Goal: Task Accomplishment & Management: Manage account settings

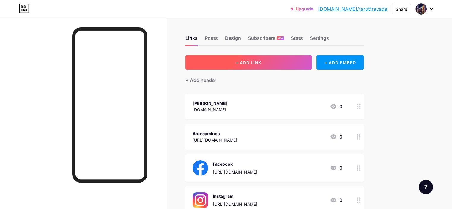
click at [261, 61] on span "+ ADD LINK" at bounding box center [249, 62] width 26 height 5
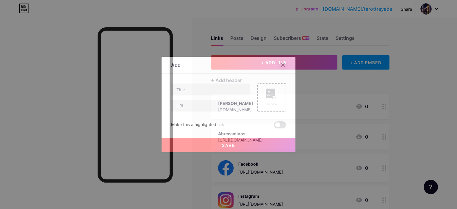
click at [281, 65] on icon at bounding box center [282, 65] width 3 height 3
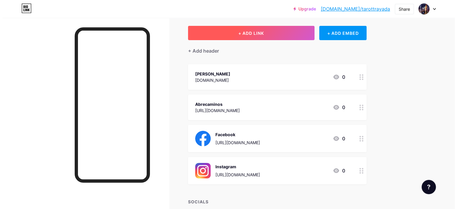
scroll to position [30, 0]
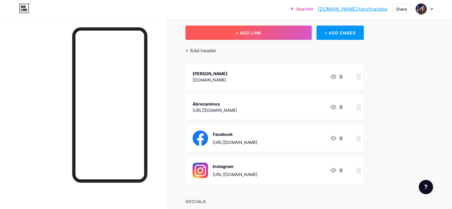
click at [261, 34] on span "+ ADD LINK" at bounding box center [249, 32] width 26 height 5
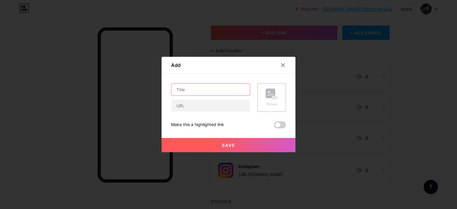
click at [205, 90] on input "text" at bounding box center [210, 90] width 79 height 12
type input "c"
click at [281, 65] on icon at bounding box center [282, 65] width 5 height 5
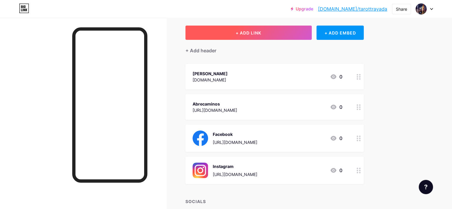
click at [261, 32] on span "+ ADD LINK" at bounding box center [249, 32] width 26 height 5
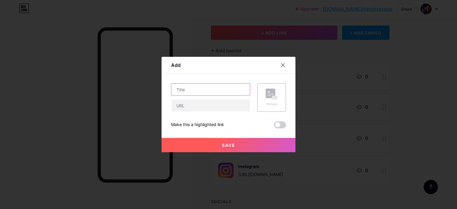
click at [212, 88] on input "text" at bounding box center [210, 90] width 79 height 12
type input "[PERSON_NAME] [PERSON_NAME] Alojamientos Turísticos"
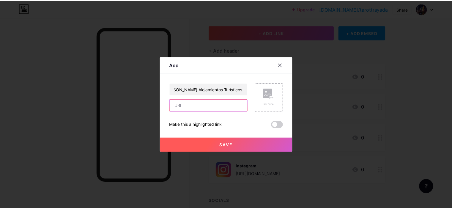
scroll to position [0, 0]
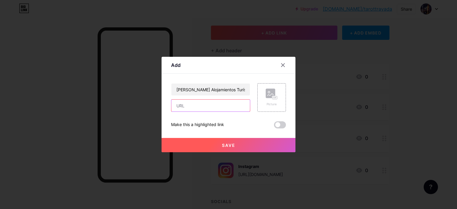
click at [197, 106] on input "text" at bounding box center [210, 106] width 79 height 12
paste input "[URL][DOMAIN_NAME]"
type input "[URL][DOMAIN_NAME]"
click at [228, 144] on span "Save" at bounding box center [228, 145] width 13 height 5
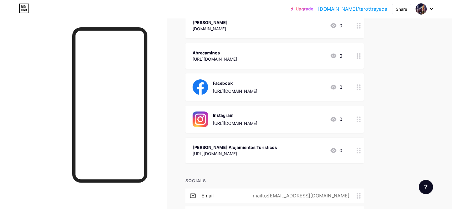
scroll to position [82, 0]
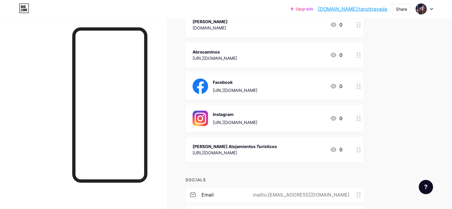
click at [358, 89] on circle at bounding box center [357, 88] width 1 height 1
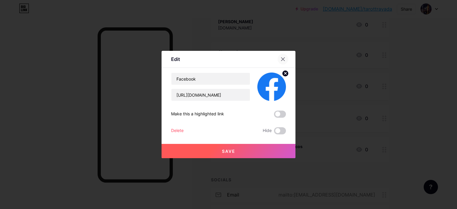
click at [280, 58] on icon at bounding box center [282, 59] width 5 height 5
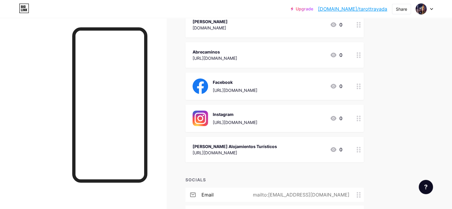
click at [358, 89] on circle at bounding box center [357, 88] width 1 height 1
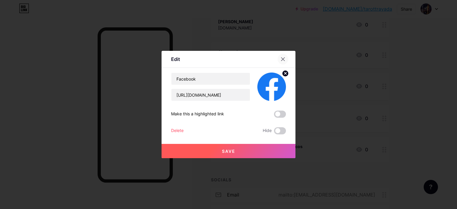
click at [282, 60] on icon at bounding box center [282, 59] width 5 height 5
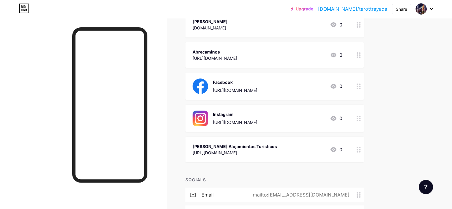
click at [361, 89] on icon at bounding box center [359, 87] width 4 height 6
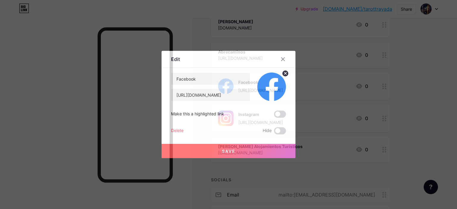
click at [177, 128] on div "Delete" at bounding box center [177, 130] width 12 height 7
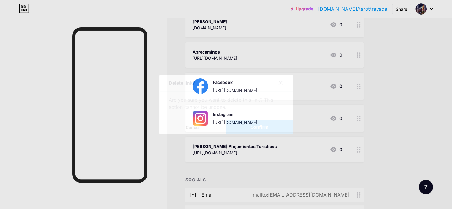
click at [256, 127] on span "Confirm" at bounding box center [259, 127] width 18 height 6
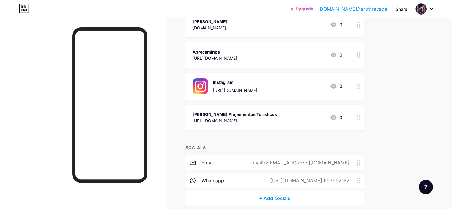
click at [361, 87] on circle at bounding box center [359, 86] width 1 height 1
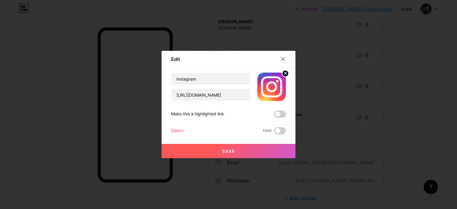
click at [175, 130] on div "Delete" at bounding box center [177, 130] width 12 height 7
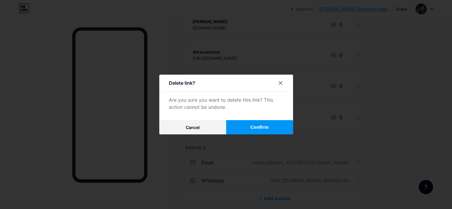
click at [255, 126] on span "Confirm" at bounding box center [259, 127] width 18 height 6
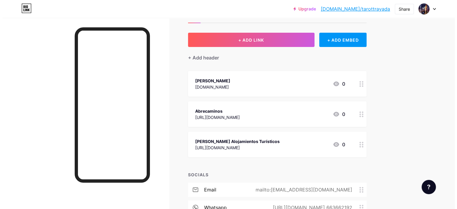
scroll to position [18, 0]
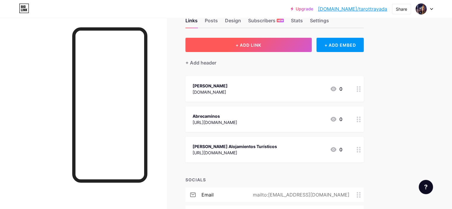
click at [261, 44] on span "+ ADD LINK" at bounding box center [249, 45] width 26 height 5
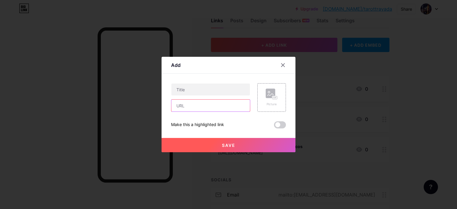
click at [197, 103] on input "text" at bounding box center [210, 106] width 79 height 12
paste input "[URL][DOMAIN_NAME]"
type input "[URL][DOMAIN_NAME]"
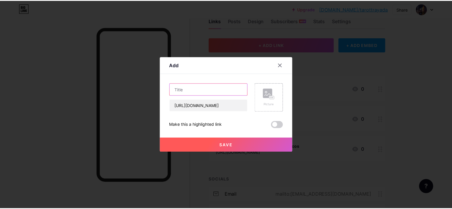
scroll to position [0, 0]
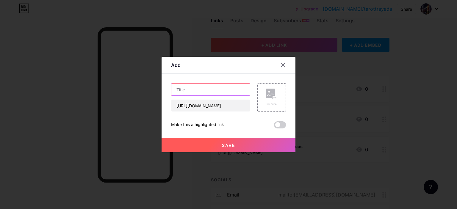
click at [197, 91] on input "text" at bounding box center [210, 90] width 79 height 12
type input "F"
type input "a"
type input "Facebook"
click at [227, 144] on span "Save" at bounding box center [228, 145] width 13 height 5
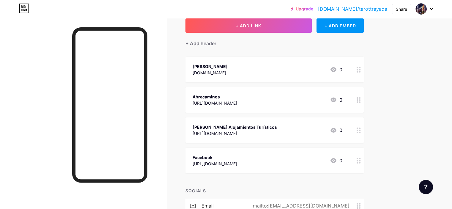
scroll to position [47, 0]
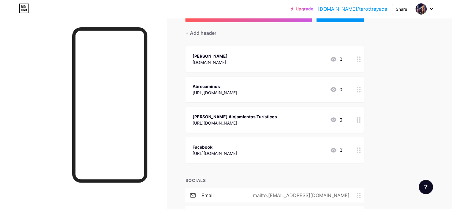
click at [358, 62] on circle at bounding box center [357, 61] width 1 height 1
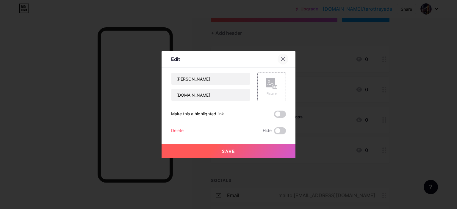
click at [278, 59] on div at bounding box center [282, 59] width 11 height 11
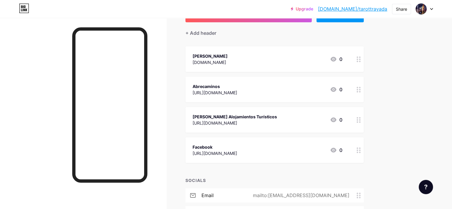
click at [364, 64] on div at bounding box center [359, 59] width 10 height 26
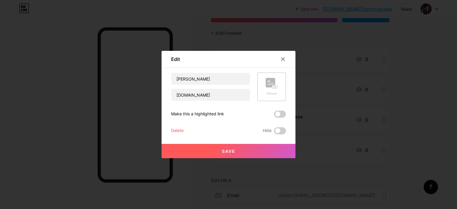
click at [270, 92] on div "Picture" at bounding box center [272, 93] width 12 height 4
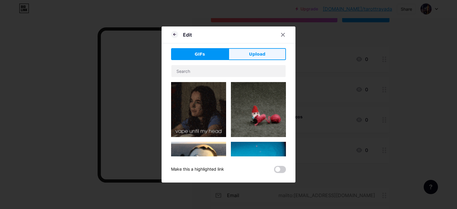
click at [254, 55] on span "Upload" at bounding box center [257, 54] width 16 height 6
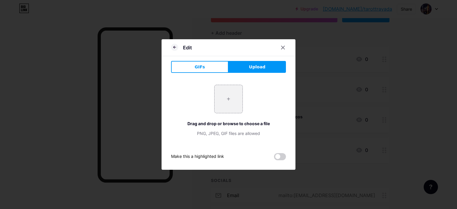
click at [258, 68] on span "Upload" at bounding box center [257, 67] width 16 height 6
click at [249, 66] on span "Upload" at bounding box center [257, 67] width 16 height 6
click at [233, 101] on input "file" at bounding box center [228, 99] width 28 height 28
type input "C:\fakepath\trayada Logo.jpg"
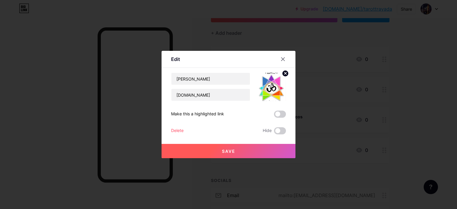
click at [228, 149] on span "Save" at bounding box center [228, 151] width 13 height 5
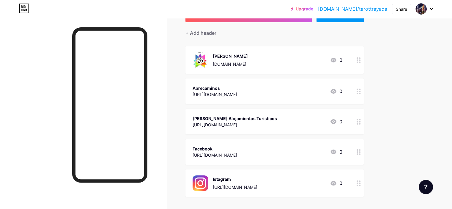
click at [358, 94] on circle at bounding box center [357, 93] width 1 height 1
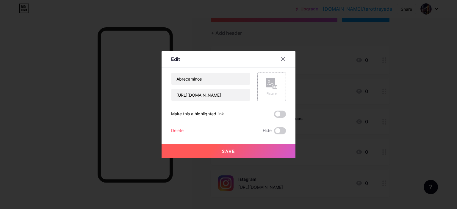
click at [269, 89] on div "Picture" at bounding box center [272, 87] width 12 height 18
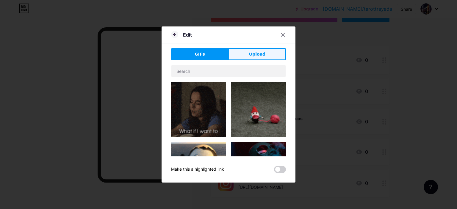
click at [252, 55] on span "Upload" at bounding box center [257, 54] width 16 height 6
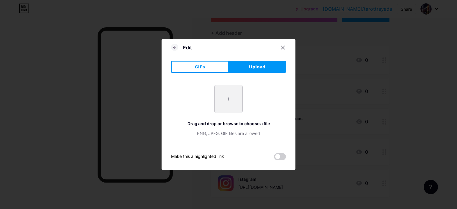
click at [225, 101] on input "file" at bounding box center [228, 99] width 28 height 28
type input "C:\fakepath\LOGO DORADO FONDO NEGRO (1).jpg"
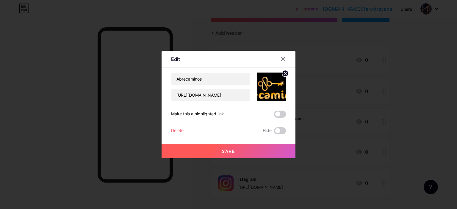
click at [228, 149] on span "Save" at bounding box center [228, 151] width 13 height 5
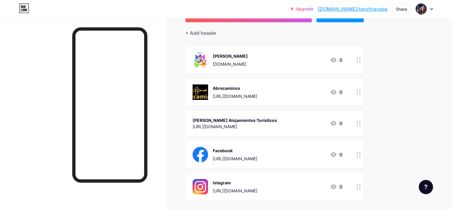
click at [361, 126] on icon at bounding box center [359, 124] width 4 height 6
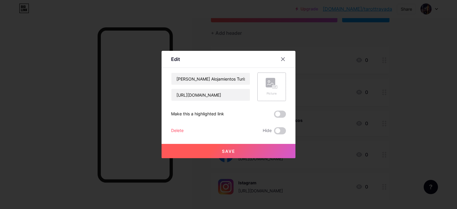
click at [268, 90] on div "Picture" at bounding box center [272, 87] width 12 height 18
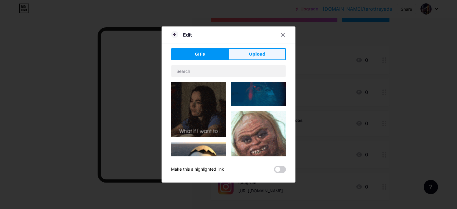
click at [250, 52] on span "Upload" at bounding box center [257, 54] width 16 height 6
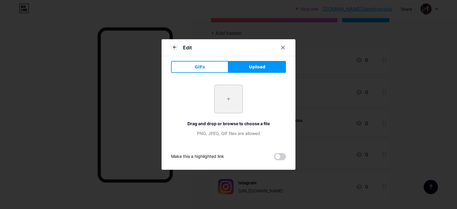
click at [226, 105] on input "file" at bounding box center [228, 99] width 28 height 28
type input "C:\fakepath\487322904.jpg"
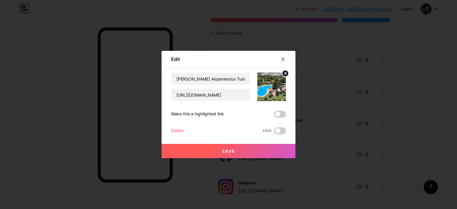
click at [233, 150] on button "Save" at bounding box center [228, 151] width 134 height 14
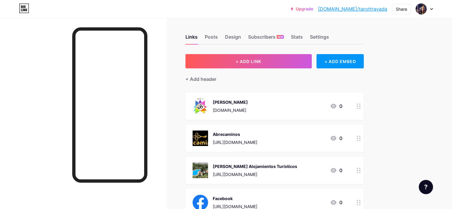
scroll to position [0, 0]
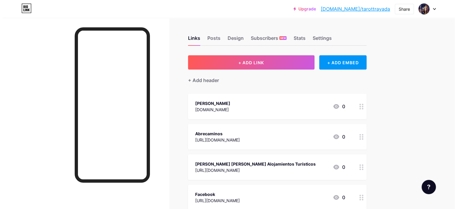
scroll to position [30, 0]
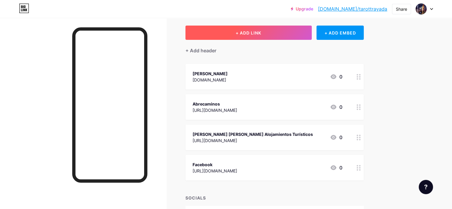
click at [294, 32] on button "+ ADD LINK" at bounding box center [249, 33] width 126 height 14
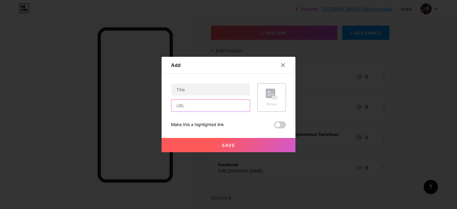
click at [201, 106] on input "text" at bounding box center [210, 106] width 79 height 12
paste input "[URL][DOMAIN_NAME]"
type input "[URL][DOMAIN_NAME]"
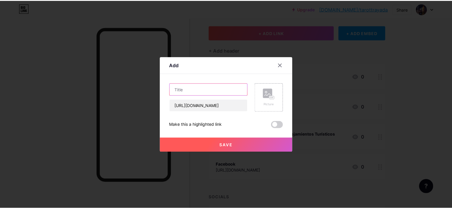
scroll to position [0, 0]
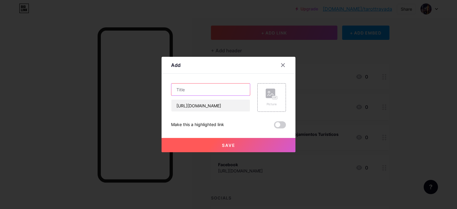
click at [210, 90] on input "text" at bounding box center [210, 90] width 79 height 12
type input "Istagram"
click at [234, 142] on button "Save" at bounding box center [228, 145] width 134 height 14
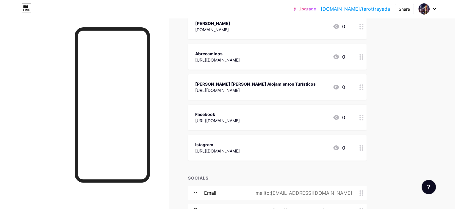
scroll to position [89, 0]
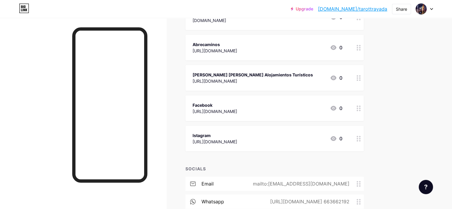
click at [364, 142] on div at bounding box center [359, 139] width 10 height 26
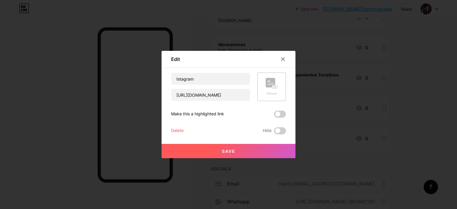
click at [270, 92] on div "Picture" at bounding box center [272, 93] width 12 height 4
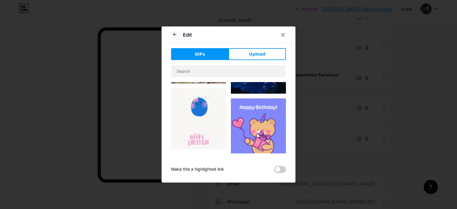
type input "Istagram"
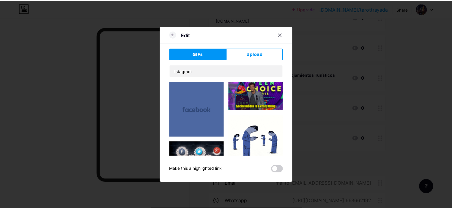
scroll to position [2153, 0]
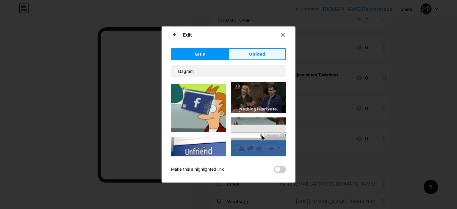
click at [251, 54] on span "Upload" at bounding box center [257, 54] width 16 height 6
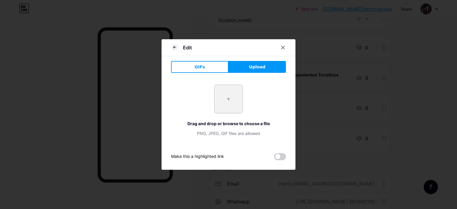
click at [227, 101] on input "file" at bounding box center [228, 99] width 28 height 28
type input "C:\fakepath\instagram-logo-3.png"
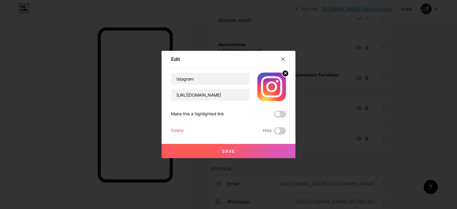
click at [226, 150] on span "Save" at bounding box center [228, 151] width 13 height 5
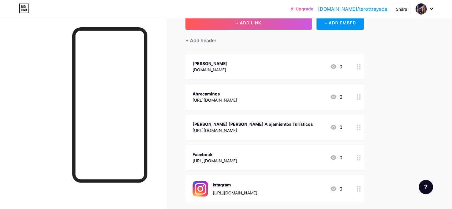
scroll to position [30, 0]
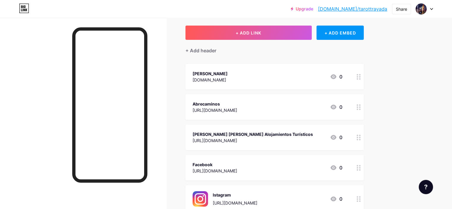
click at [361, 78] on circle at bounding box center [359, 76] width 1 height 1
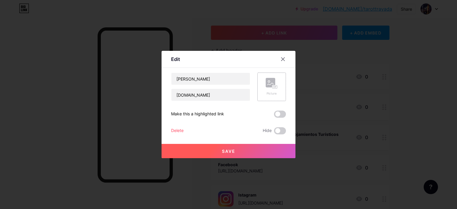
click at [270, 89] on div "Picture" at bounding box center [272, 87] width 12 height 18
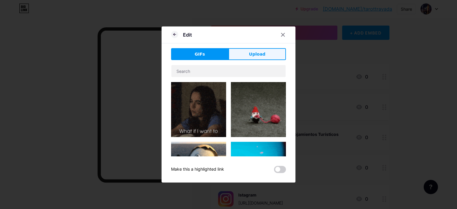
click at [255, 55] on span "Upload" at bounding box center [257, 54] width 16 height 6
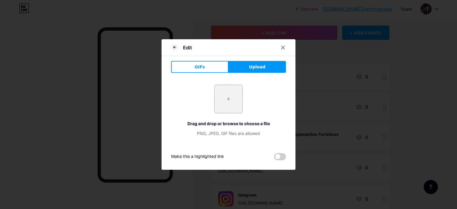
click at [256, 66] on span "Upload" at bounding box center [257, 67] width 16 height 6
click at [250, 69] on span "Upload" at bounding box center [257, 67] width 16 height 6
click at [258, 66] on span "Upload" at bounding box center [257, 67] width 16 height 6
click at [226, 100] on input "file" at bounding box center [228, 99] width 28 height 28
click at [281, 47] on icon at bounding box center [282, 47] width 3 height 3
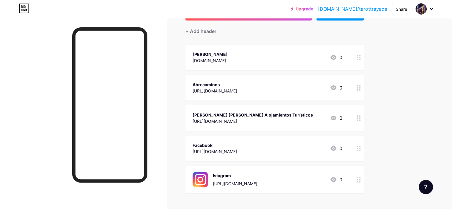
scroll to position [59, 0]
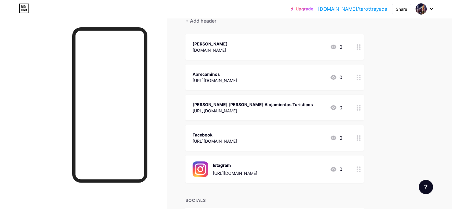
click at [358, 139] on circle at bounding box center [357, 137] width 1 height 1
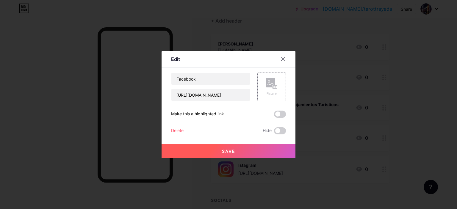
click at [228, 150] on span "Save" at bounding box center [228, 151] width 13 height 5
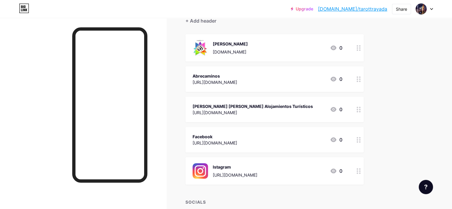
click at [358, 142] on circle at bounding box center [357, 141] width 1 height 1
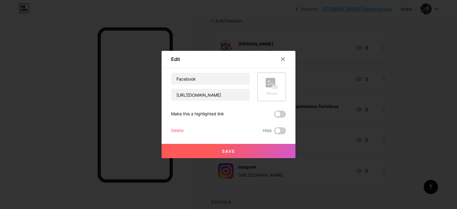
click at [261, 86] on div "Picture" at bounding box center [271, 87] width 29 height 29
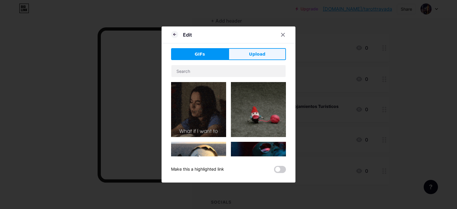
click at [253, 53] on span "Upload" at bounding box center [257, 54] width 16 height 6
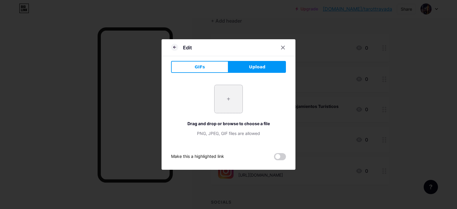
click at [227, 103] on input "file" at bounding box center [228, 99] width 28 height 28
type input "C:\fakepath\facebook-logo-1-2-300x300.png"
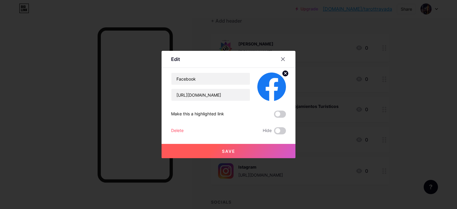
click at [228, 150] on span "Save" at bounding box center [228, 151] width 13 height 5
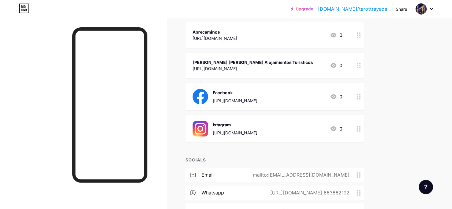
scroll to position [89, 0]
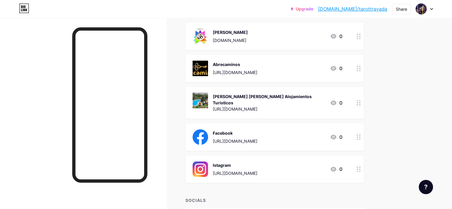
scroll to position [89, 0]
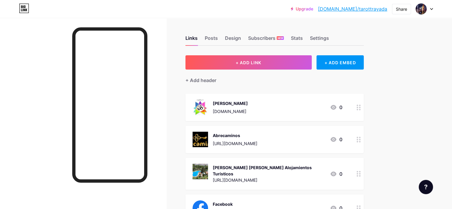
scroll to position [59, 0]
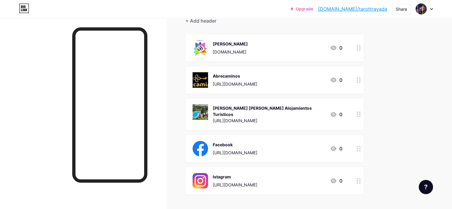
click at [361, 115] on icon at bounding box center [359, 115] width 4 height 6
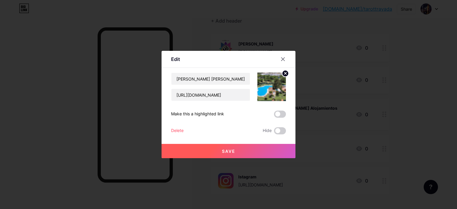
click at [176, 128] on div "Delete" at bounding box center [177, 130] width 12 height 7
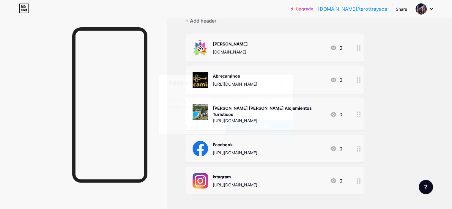
click at [256, 124] on span "Confirm" at bounding box center [259, 127] width 18 height 6
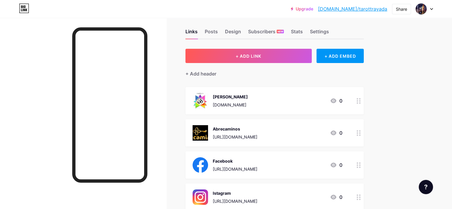
scroll to position [0, 0]
